Goal: Task Accomplishment & Management: Manage account settings

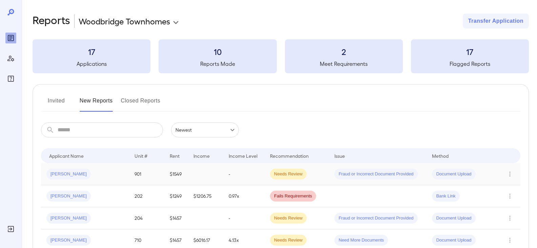
click at [57, 174] on span "[PERSON_NAME]" at bounding box center [68, 174] width 44 height 6
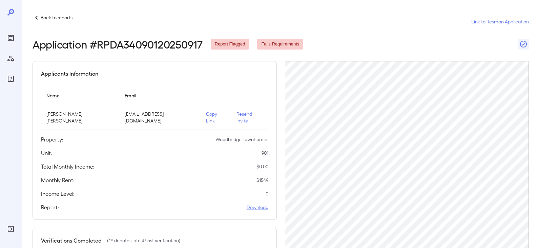
click at [240, 114] on p "Resend Invite" at bounding box center [250, 117] width 26 height 14
click at [237, 113] on p "Resend Invite" at bounding box center [250, 117] width 26 height 14
click at [68, 17] on p "Back to reports" at bounding box center [57, 17] width 32 height 7
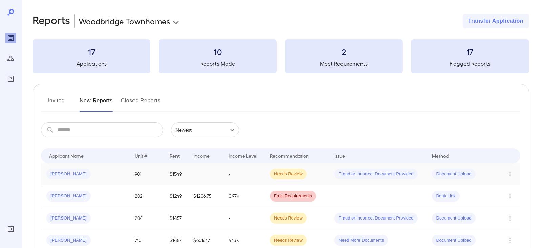
click at [60, 172] on span "[PERSON_NAME]" at bounding box center [68, 174] width 44 height 6
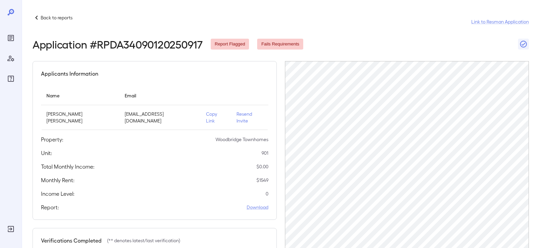
click at [64, 17] on p "Back to reports" at bounding box center [57, 17] width 32 height 7
